Goal: Check status

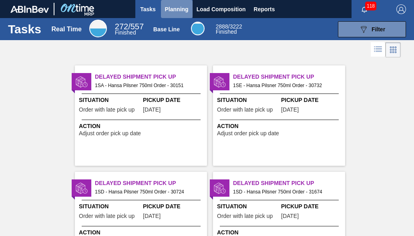
click at [180, 12] on span "Planning" at bounding box center [177, 9] width 24 height 10
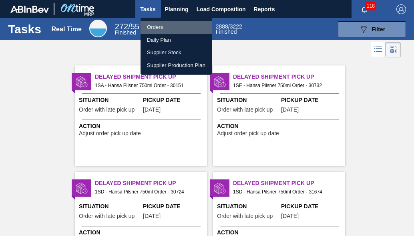
click at [167, 27] on li "Orders" at bounding box center [176, 27] width 71 height 13
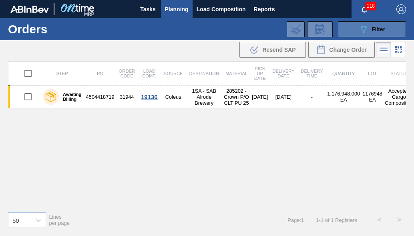
click at [381, 27] on span "Filter" at bounding box center [379, 29] width 14 height 6
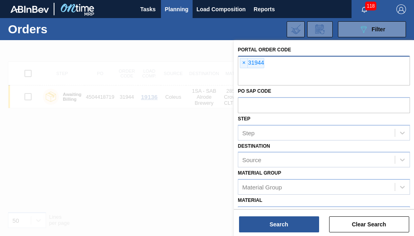
click at [244, 65] on span "×" at bounding box center [244, 63] width 8 height 10
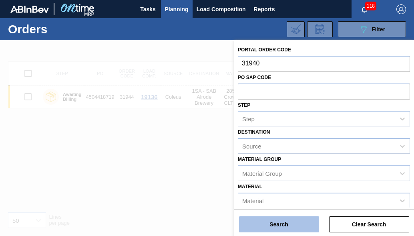
type input "31940"
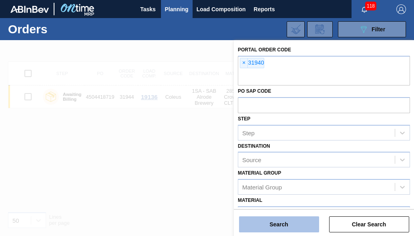
click at [294, 228] on button "Search" at bounding box center [279, 224] width 80 height 16
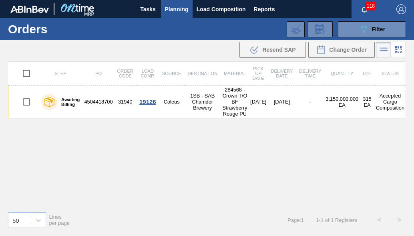
scroll to position [0, 3]
